Goal: Navigation & Orientation: Find specific page/section

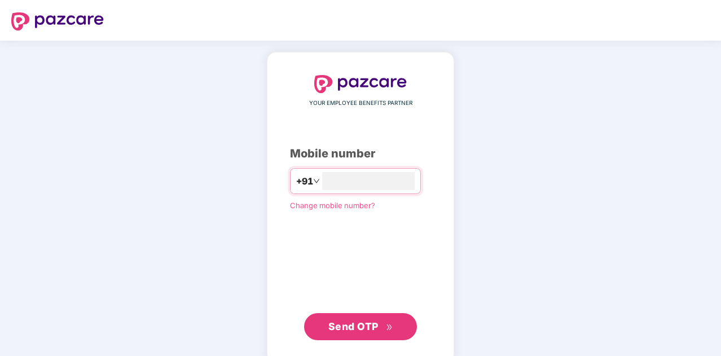
type input "**********"
click at [366, 330] on span "Send OTP" at bounding box center [354, 327] width 50 height 12
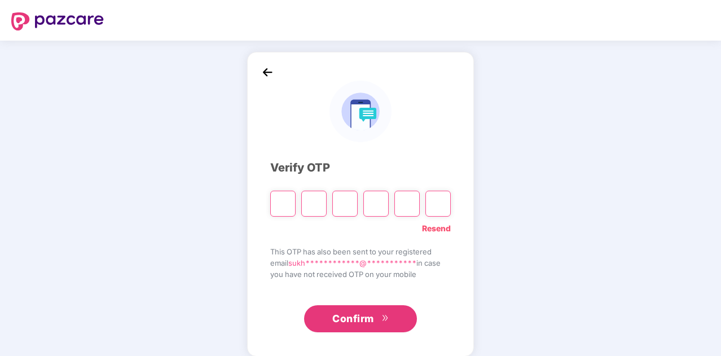
type input "*"
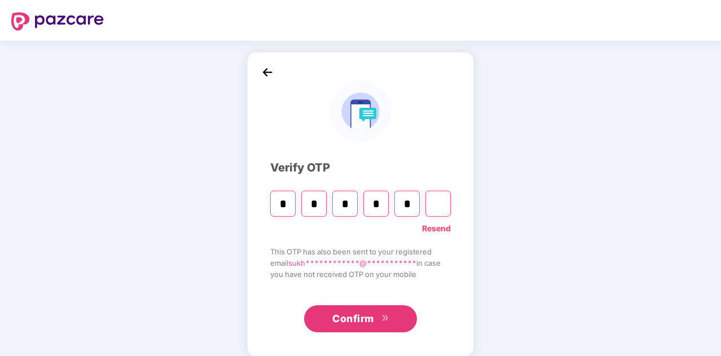
type input "*"
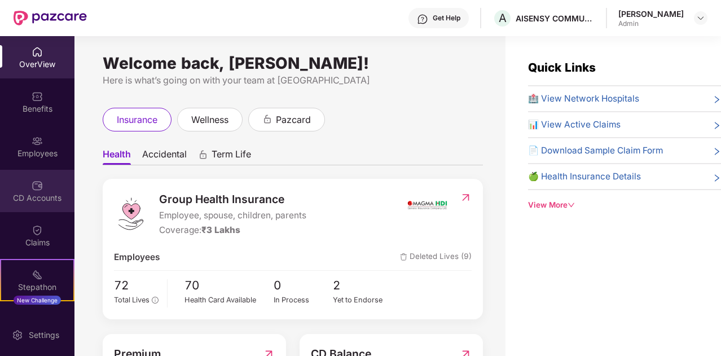
scroll to position [78, 0]
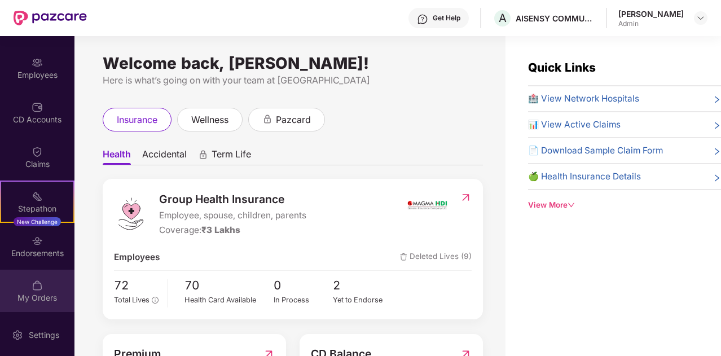
click at [32, 288] on img at bounding box center [37, 285] width 11 height 11
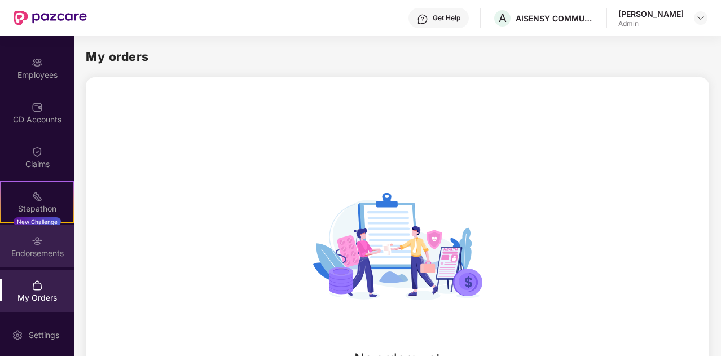
click at [32, 248] on div "Endorsements" at bounding box center [37, 253] width 75 height 11
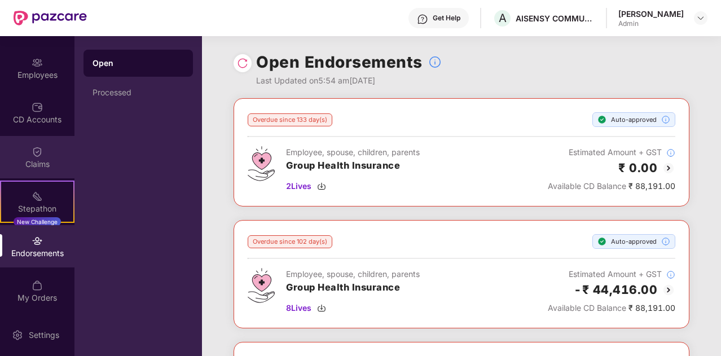
click at [34, 153] on img at bounding box center [37, 151] width 11 height 11
